Goal: Task Accomplishment & Management: Use online tool/utility

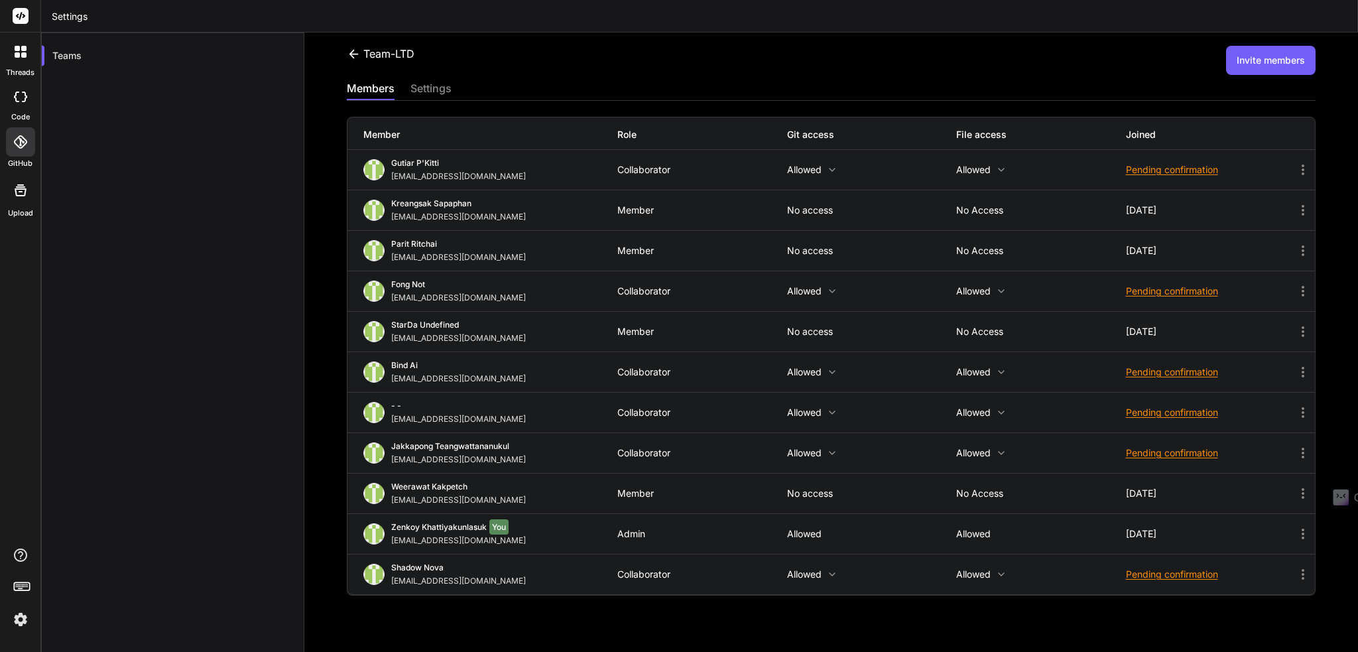
click at [340, 52] on div "Team-LTD Invite members members settings Member Role Git access File access Joi…" at bounding box center [830, 341] width 1053 height 619
click at [352, 51] on icon at bounding box center [353, 53] width 9 height 9
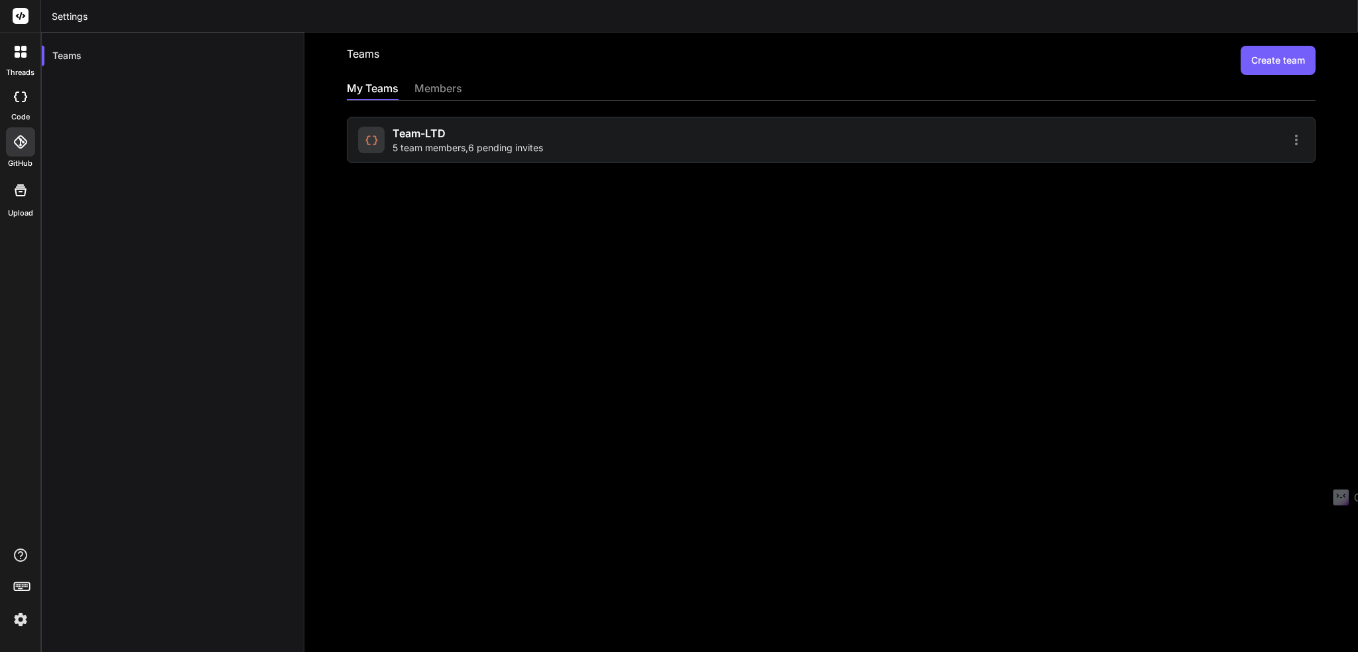
click at [25, 21] on rect at bounding box center [21, 16] width 16 height 16
click at [21, 17] on icon at bounding box center [21, 16] width 10 height 8
click at [374, 283] on div "Teams Create team My Teams members Team-LTD 5 team members , 6 pending invites" at bounding box center [830, 341] width 1053 height 619
click at [21, 44] on div at bounding box center [21, 52] width 28 height 28
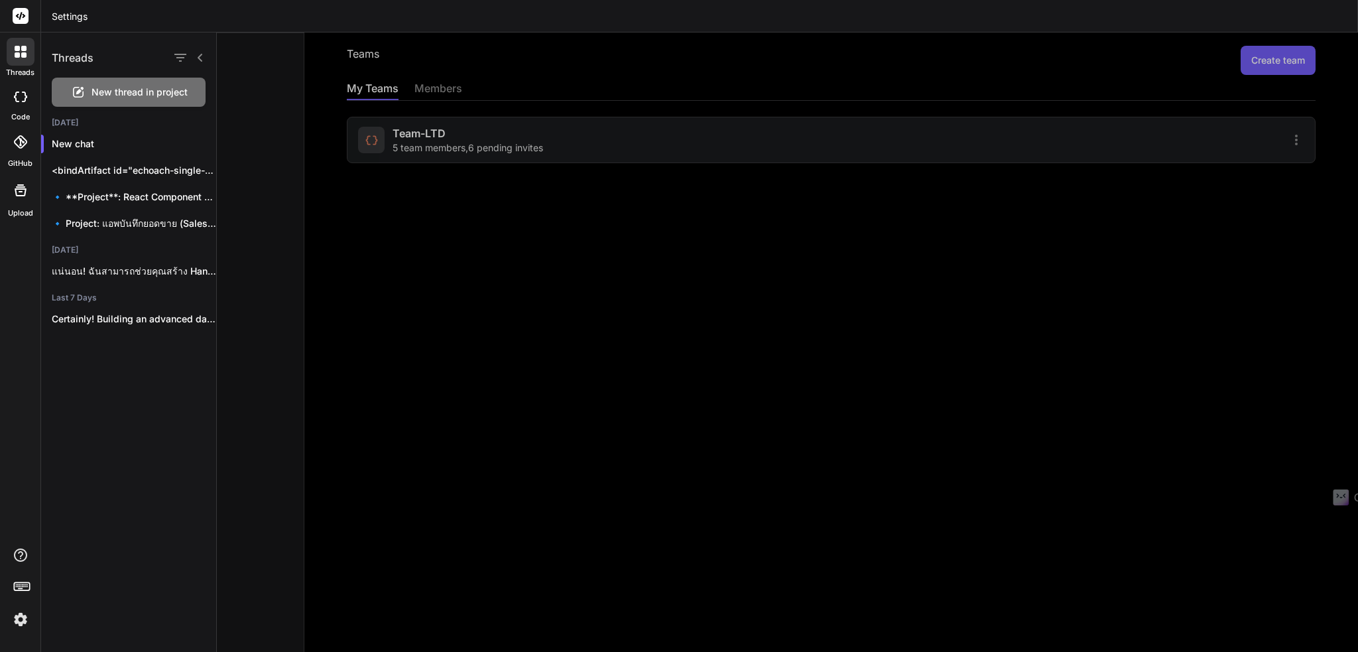
click at [14, 96] on icon at bounding box center [20, 96] width 13 height 11
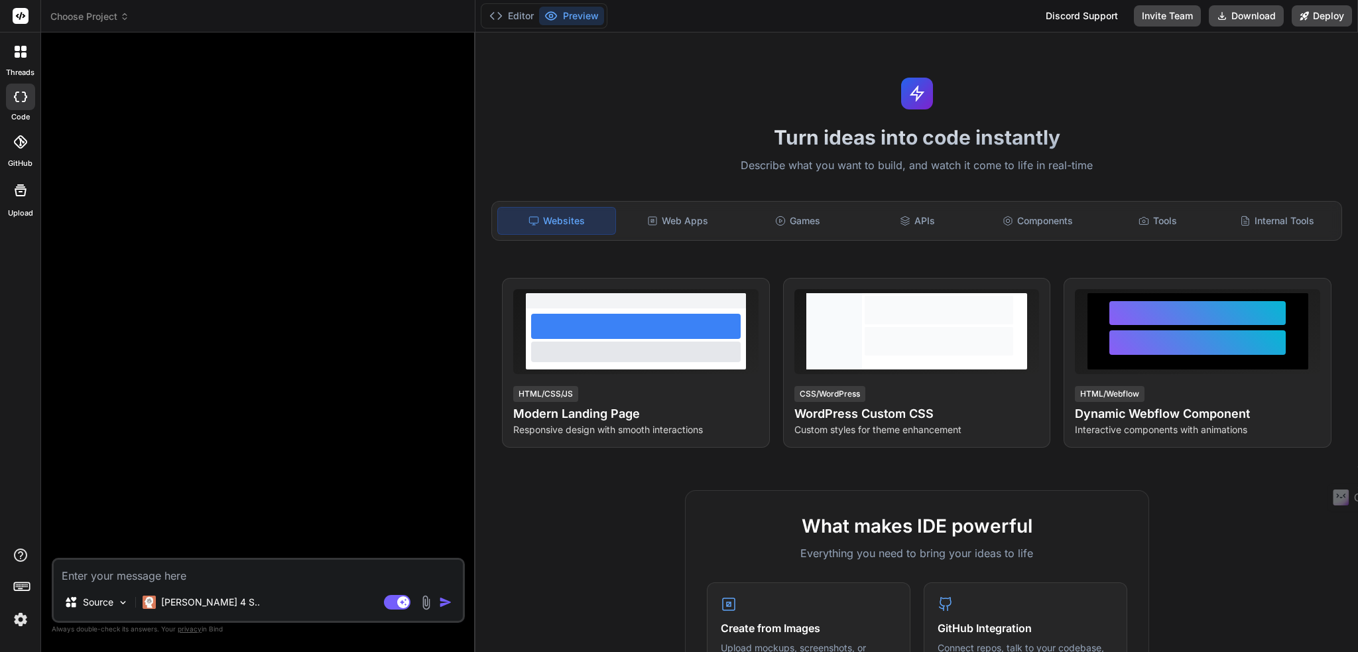
click at [9, 142] on div at bounding box center [20, 141] width 29 height 29
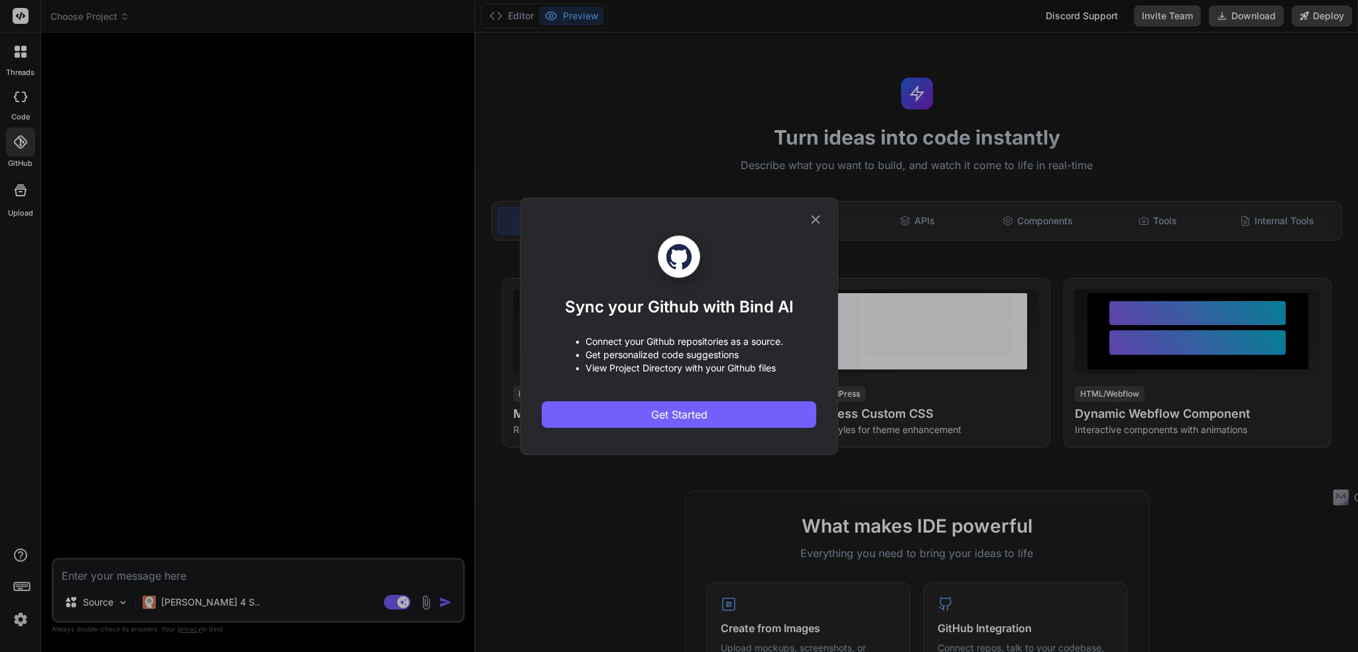
click at [815, 219] on icon at bounding box center [815, 219] width 9 height 9
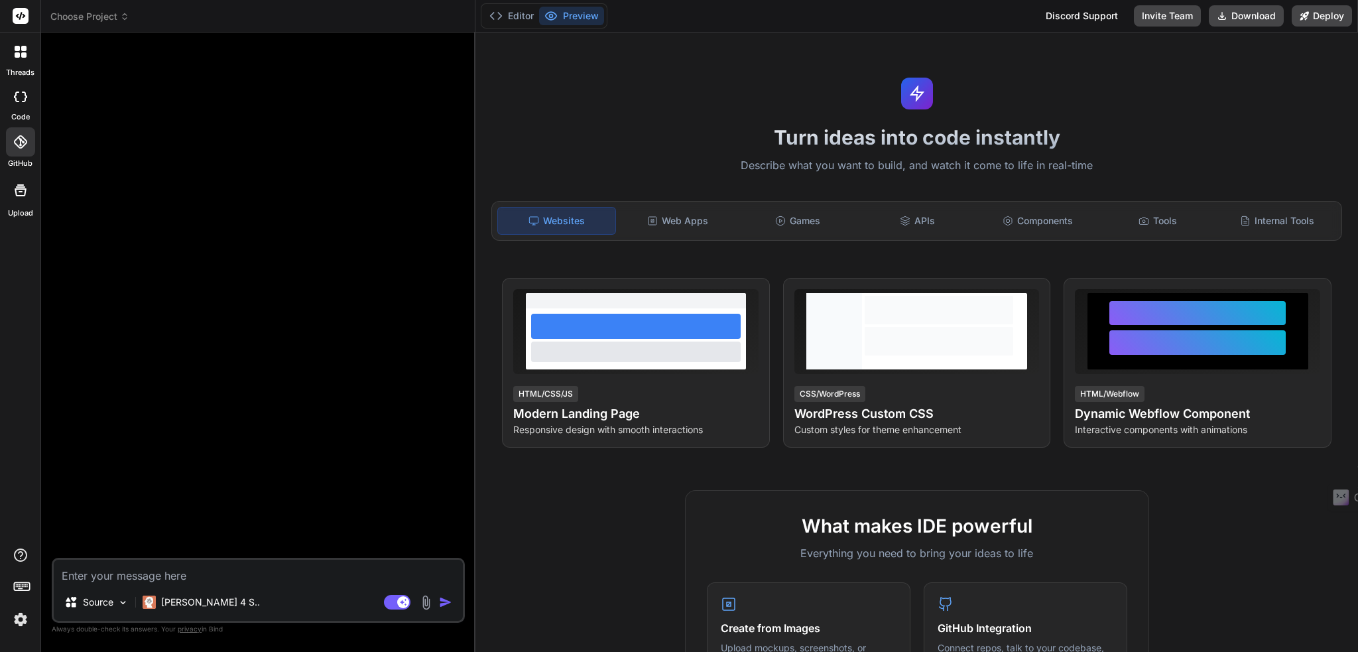
click at [13, 53] on div at bounding box center [21, 52] width 28 height 28
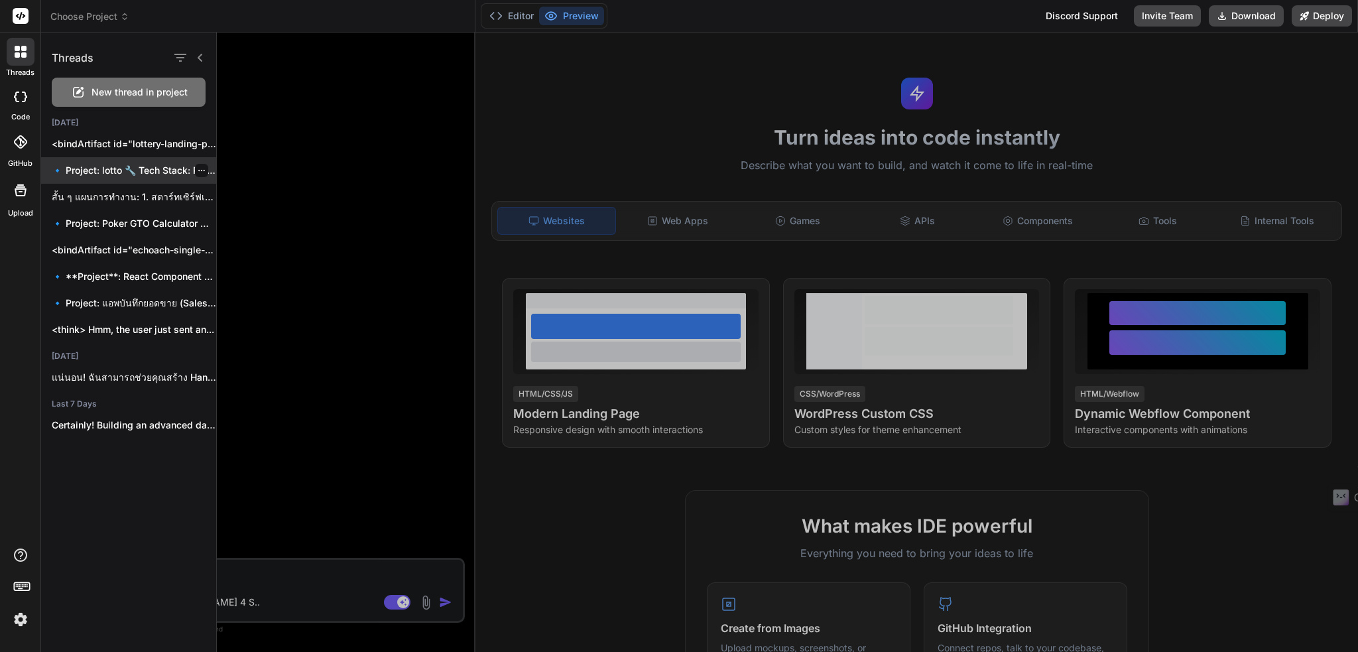
click at [88, 169] on p "🔹 Project: lotto 🔧 Tech Stack: Plain..." at bounding box center [134, 170] width 164 height 13
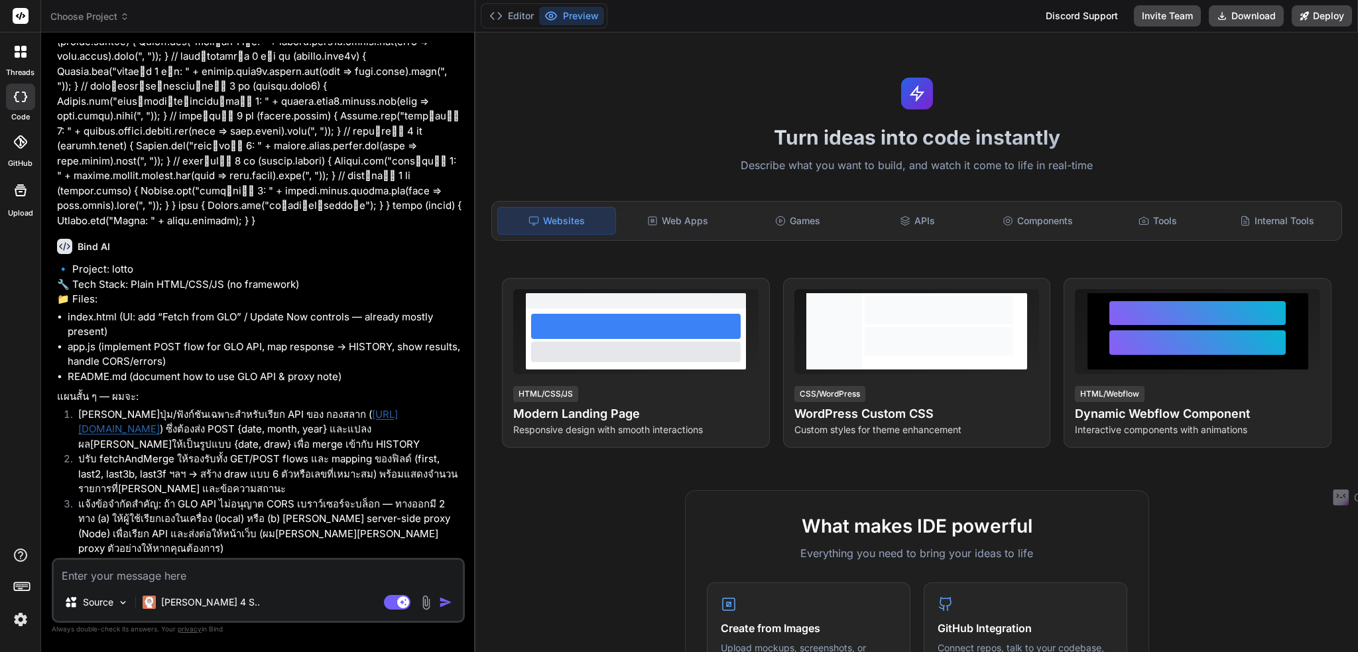
scroll to position [2710, 0]
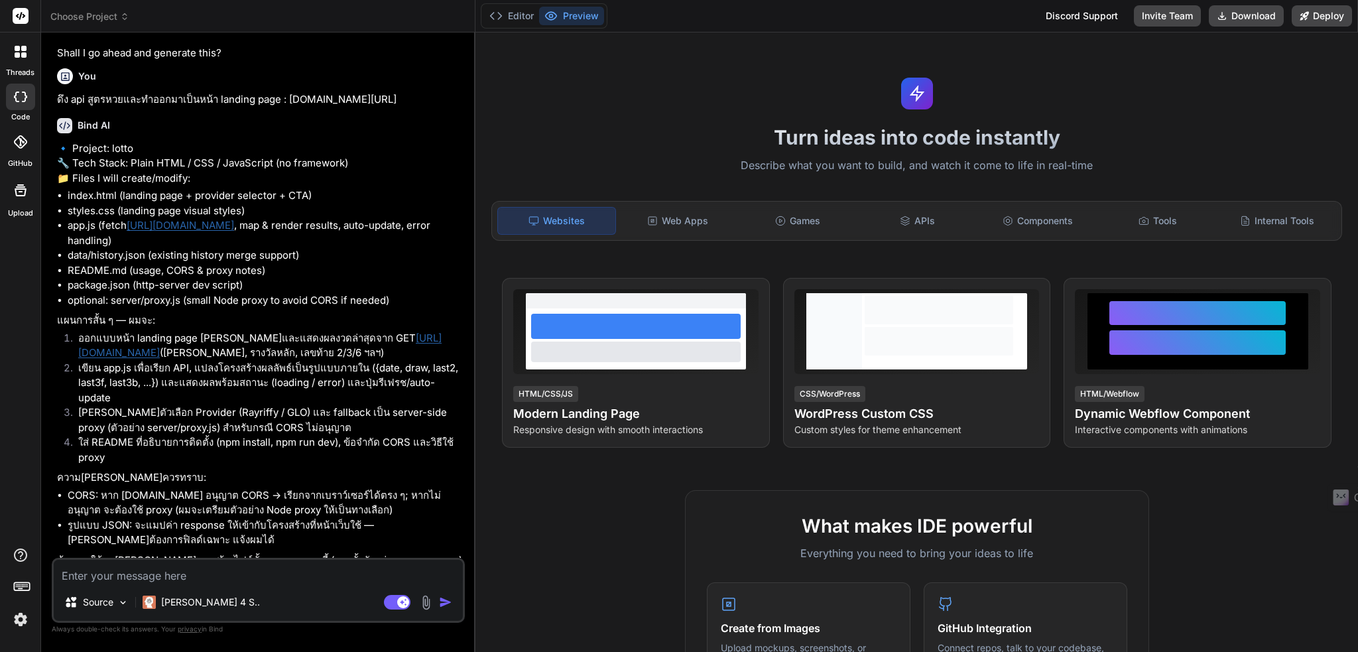
click at [25, 13] on rect at bounding box center [21, 16] width 16 height 16
click at [20, 619] on img at bounding box center [20, 619] width 23 height 23
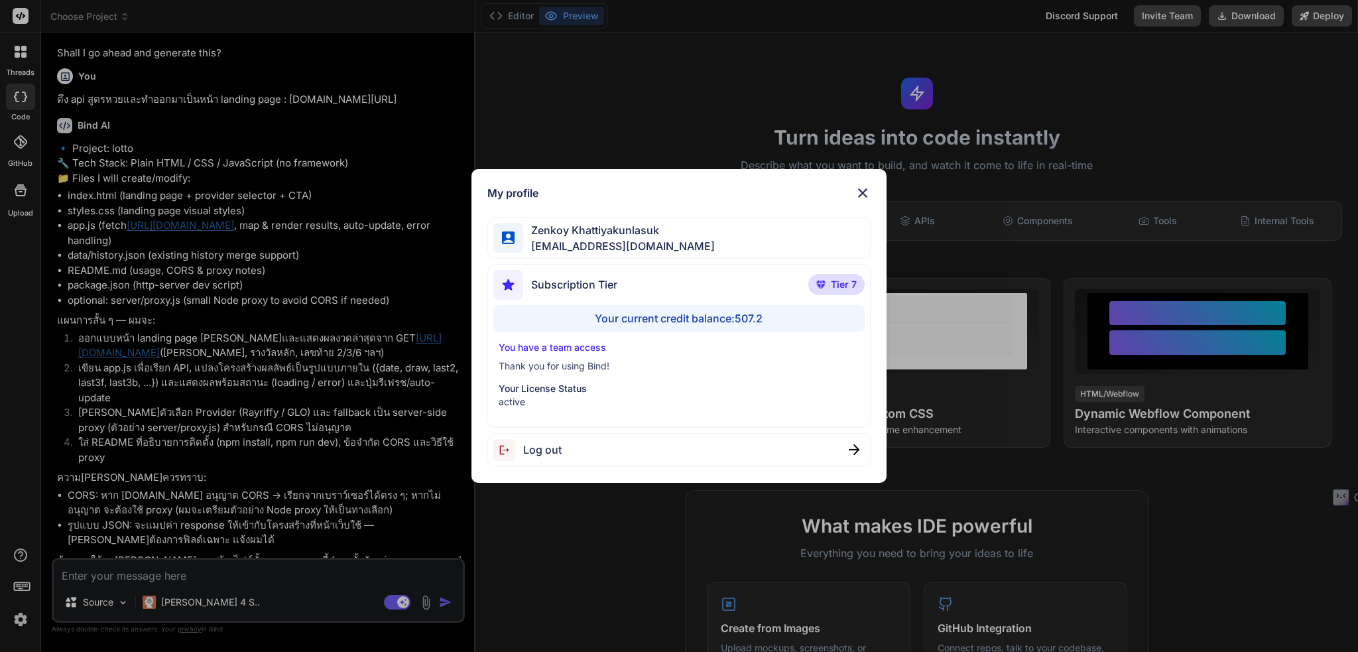
click at [838, 452] on div "Log out" at bounding box center [678, 450] width 383 height 34
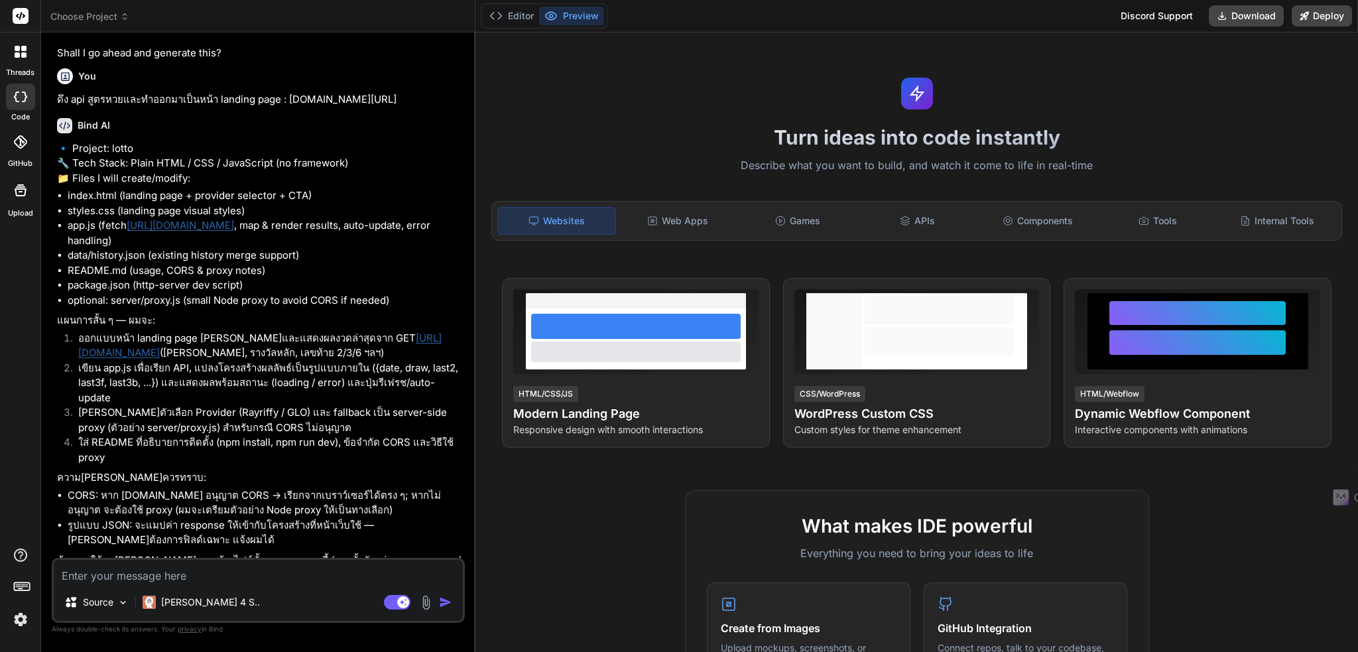
type textarea "x"
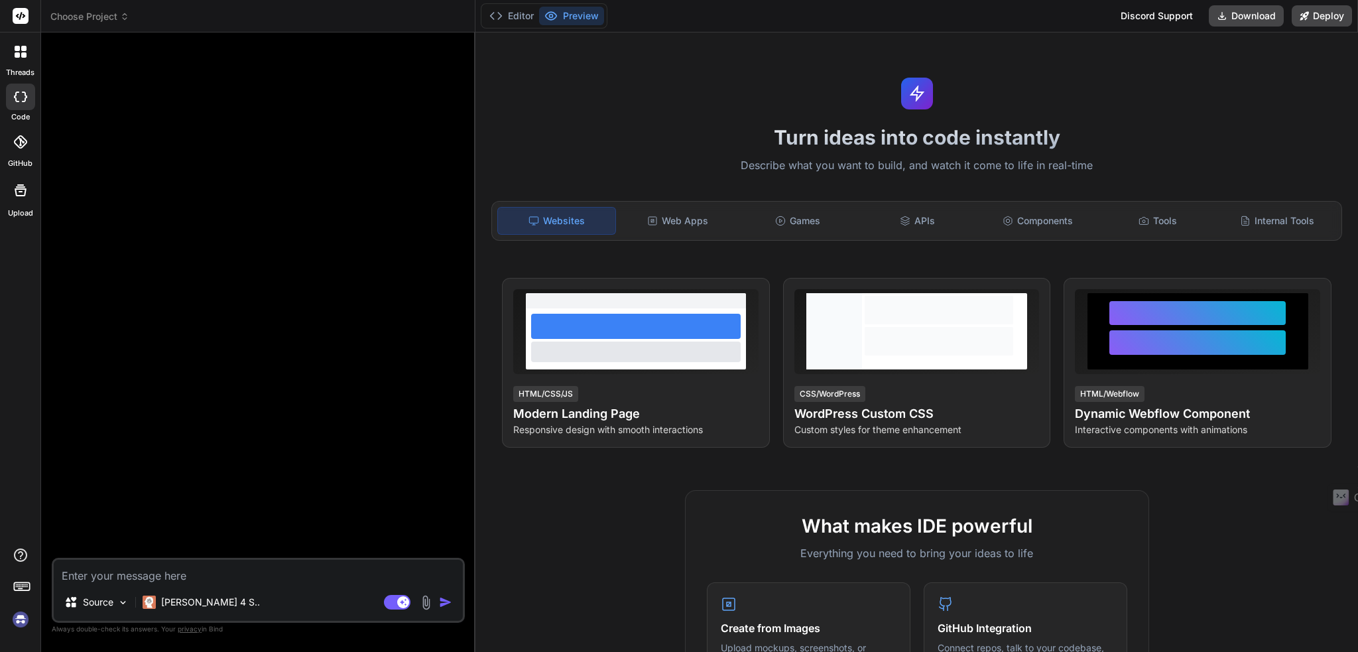
scroll to position [0, 0]
